Goal: Transaction & Acquisition: Book appointment/travel/reservation

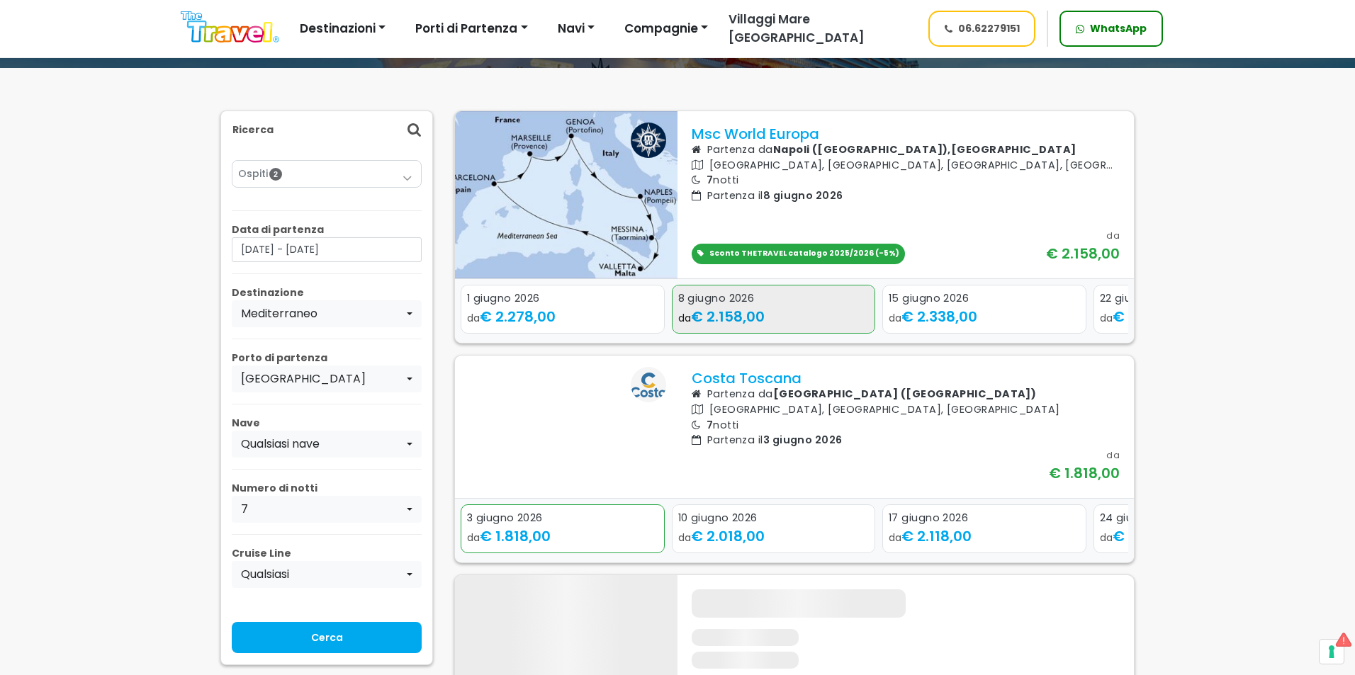
scroll to position [142, 0]
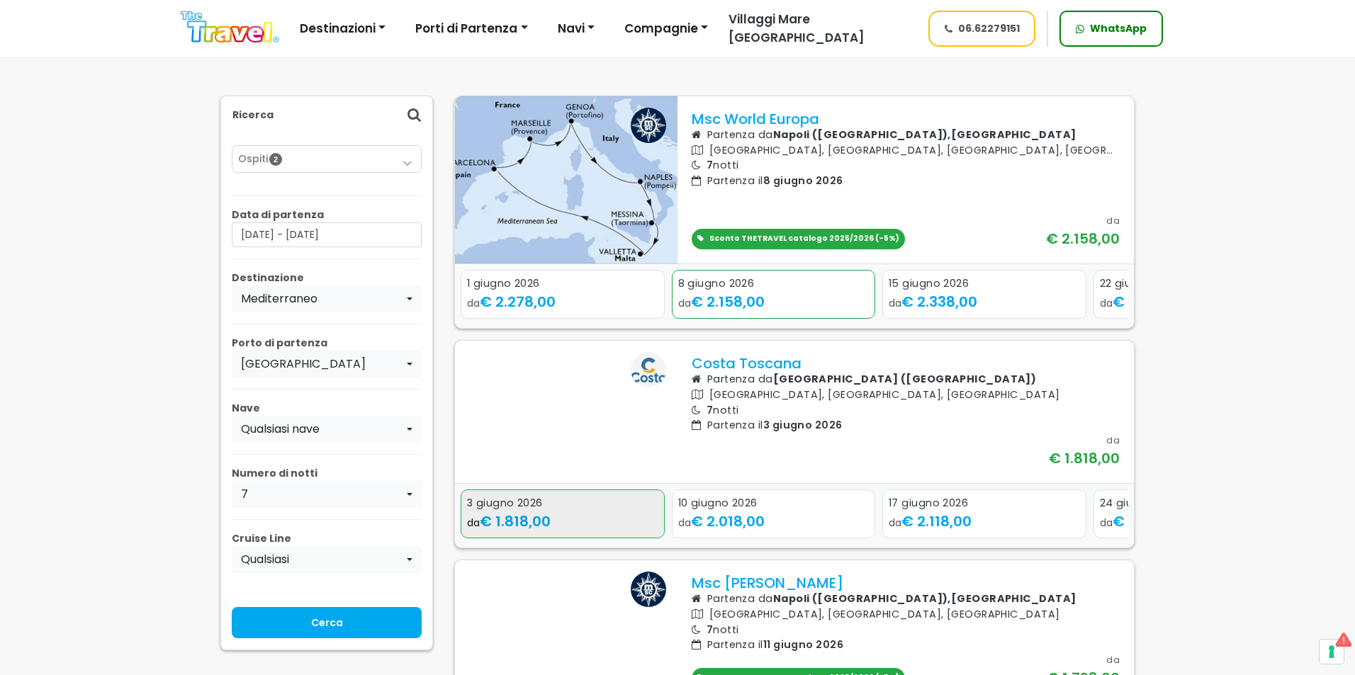
click at [626, 511] on div "3 giugno 2026" at bounding box center [562, 504] width 191 height 16
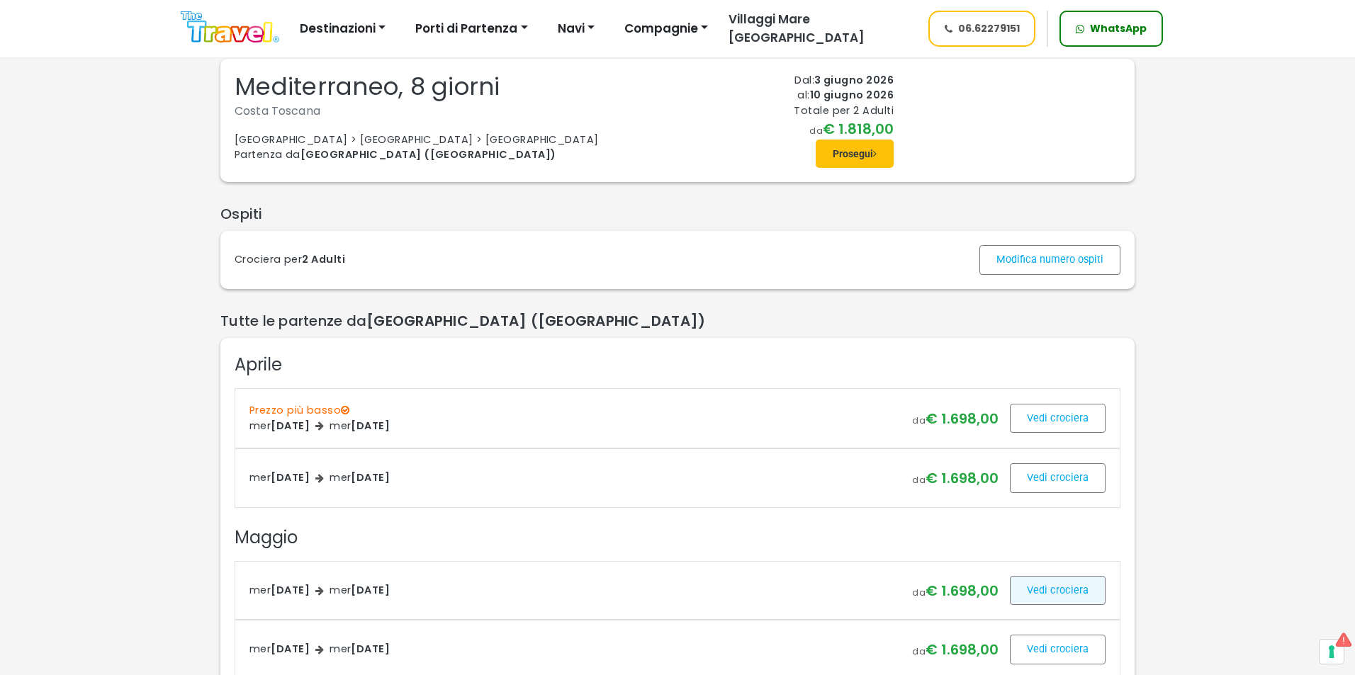
scroll to position [71, 0]
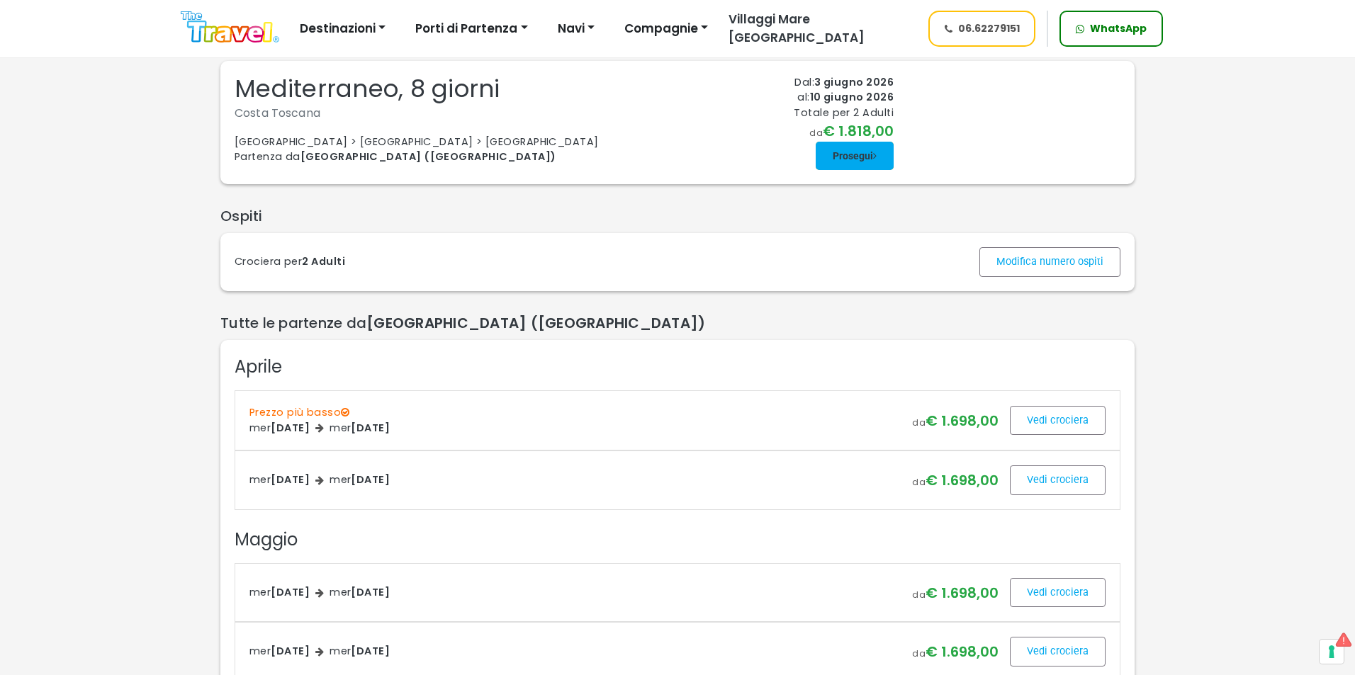
click at [872, 173] on span at bounding box center [854, 156] width 78 height 34
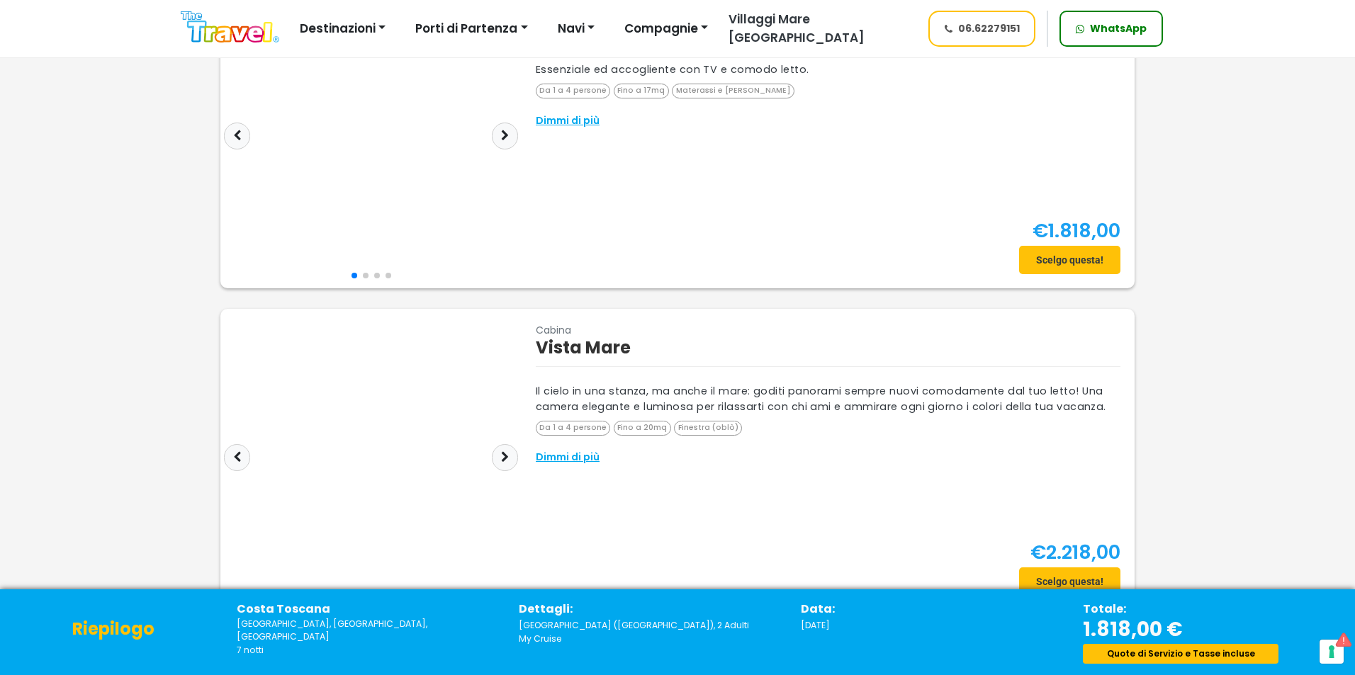
scroll to position [142, 0]
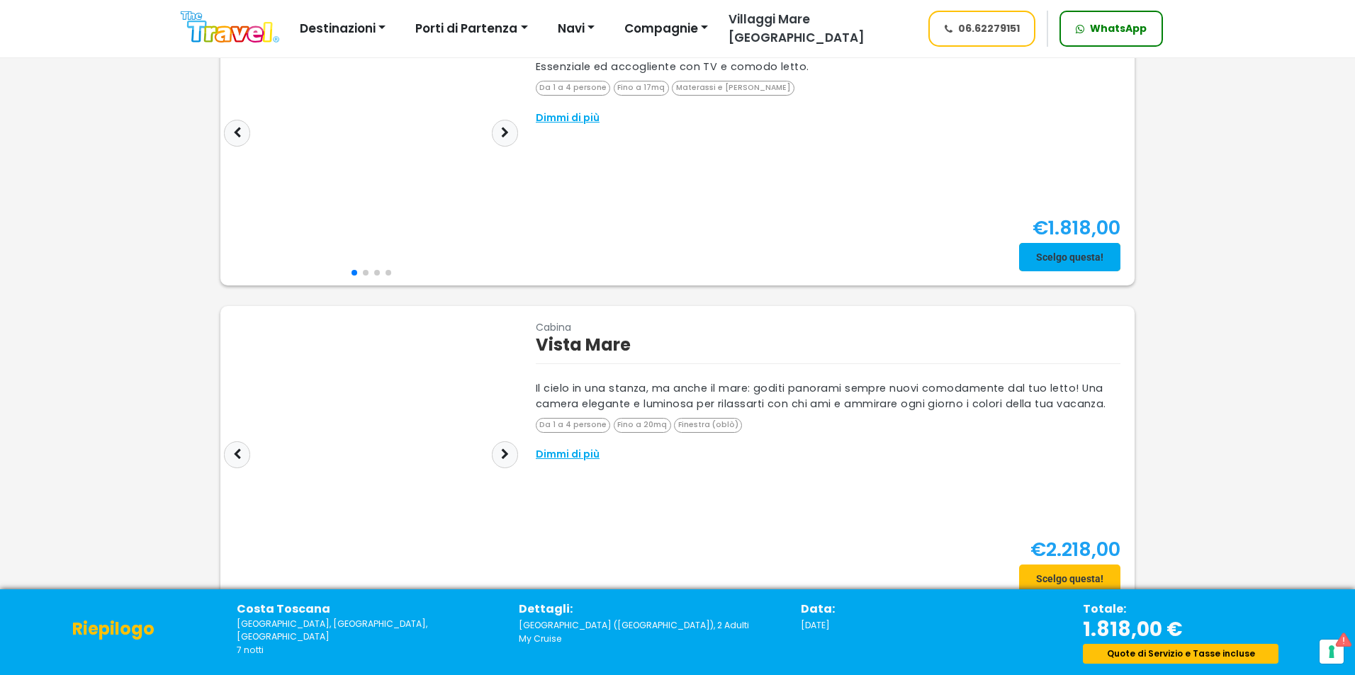
click at [1042, 260] on span at bounding box center [1069, 257] width 101 height 34
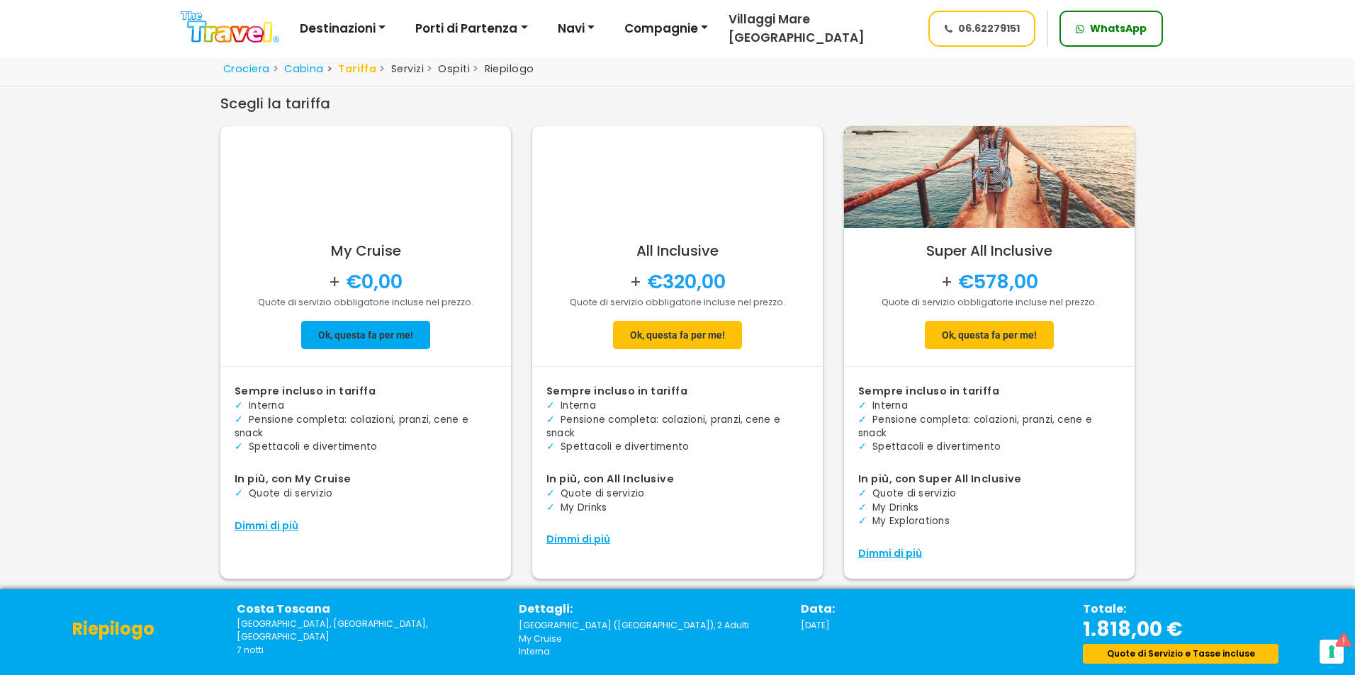
click at [425, 346] on span at bounding box center [365, 335] width 129 height 34
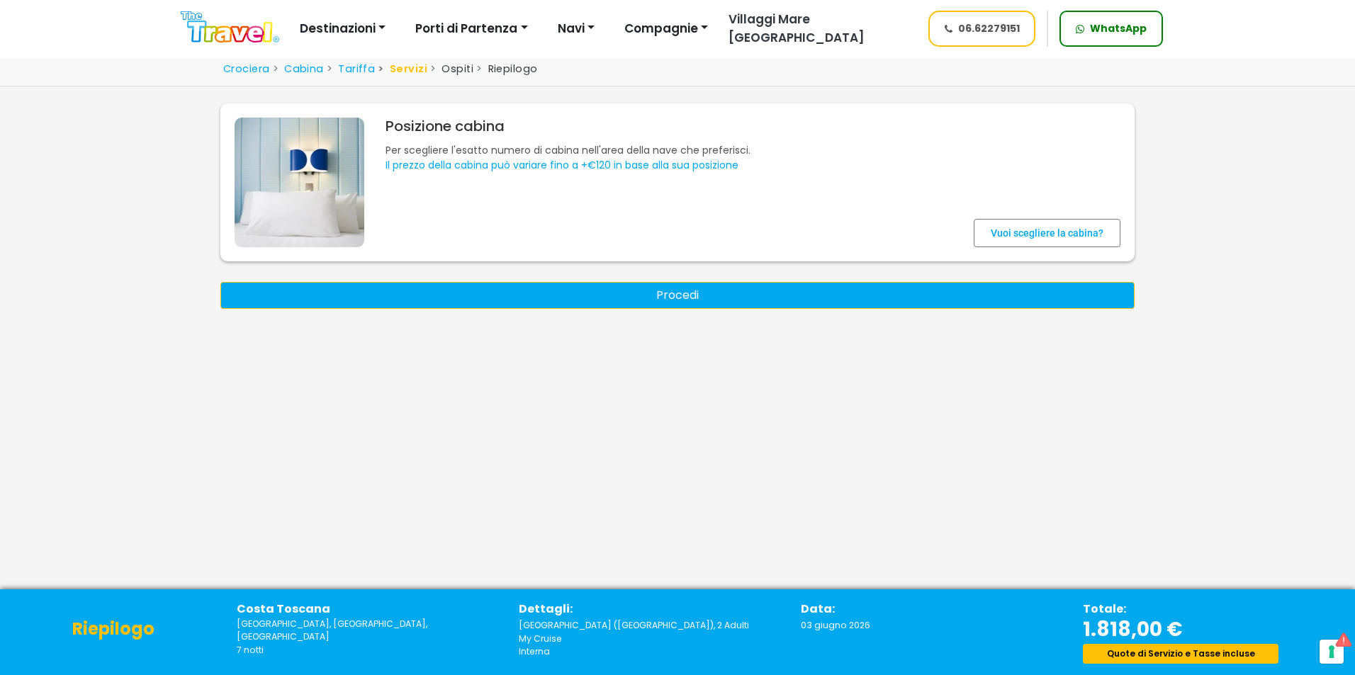
click at [562, 301] on button "Procedi" at bounding box center [677, 295] width 914 height 27
